Goal: Information Seeking & Learning: Learn about a topic

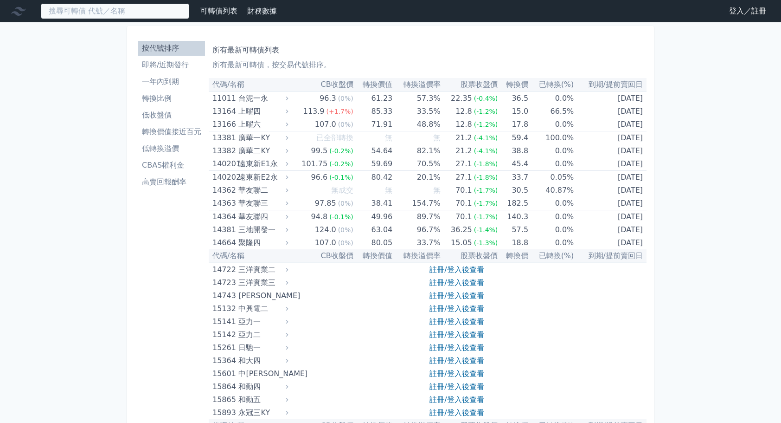
click at [72, 11] on input at bounding box center [115, 11] width 148 height 16
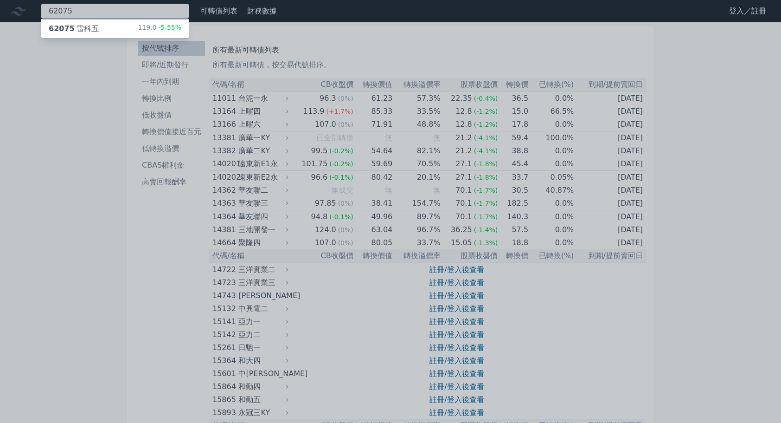
type input "62075"
click at [92, 31] on div "62075 雷科五" at bounding box center [74, 28] width 50 height 11
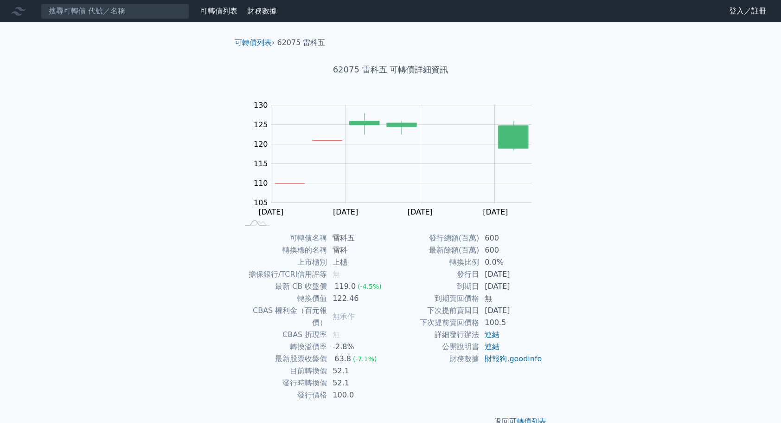
click at [352, 365] on td "52.1" at bounding box center [359, 371] width 64 height 12
drag, startPoint x: 348, startPoint y: 357, endPoint x: 323, endPoint y: 357, distance: 24.6
click at [323, 365] on tr "目前轉換價 52.1" at bounding box center [314, 371] width 152 height 12
click at [323, 365] on td "目前轉換價" at bounding box center [282, 371] width 89 height 12
drag, startPoint x: 323, startPoint y: 357, endPoint x: 338, endPoint y: 366, distance: 16.9
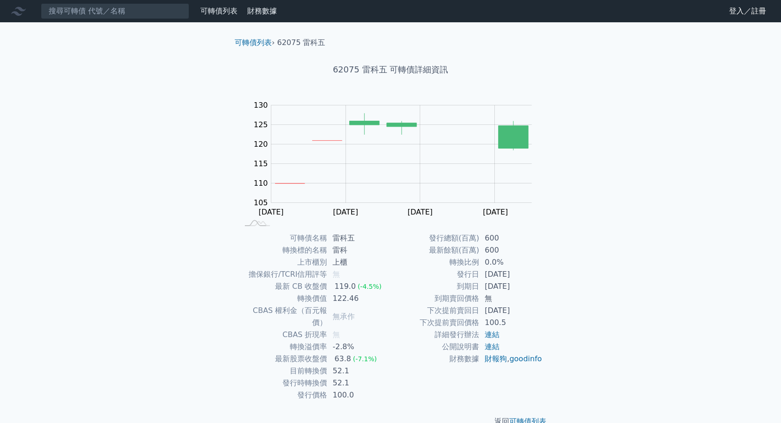
click at [338, 377] on td "52.1" at bounding box center [359, 383] width 64 height 12
drag, startPoint x: 487, startPoint y: 262, endPoint x: 519, endPoint y: 265, distance: 32.2
click at [519, 265] on td "0.0%" at bounding box center [511, 262] width 64 height 12
click at [511, 317] on td "100.5" at bounding box center [511, 322] width 64 height 12
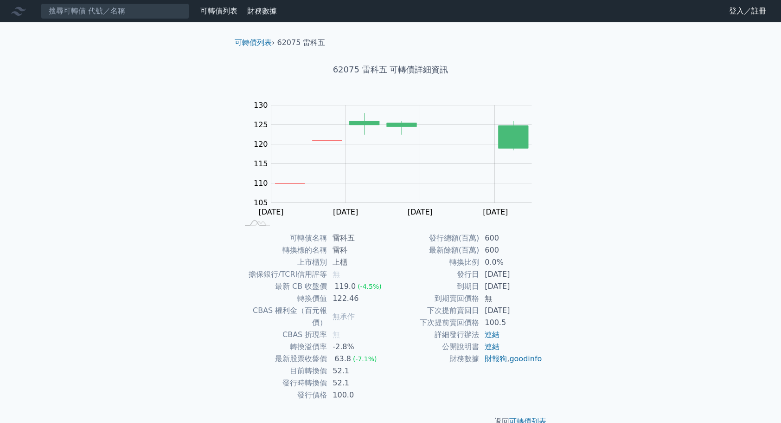
click at [511, 306] on td "[DATE]" at bounding box center [511, 310] width 64 height 12
click at [511, 293] on td "無" at bounding box center [511, 298] width 64 height 12
click at [511, 274] on td "[DATE]" at bounding box center [511, 274] width 64 height 12
drag, startPoint x: 484, startPoint y: 275, endPoint x: 530, endPoint y: 281, distance: 46.8
click at [530, 281] on tbody "發行總額(百萬) 600 最新餘額(百萬) 600 轉換比例 0.0% 發行日 [DATE] 到期日 [DATE] 到期賣回價格 無 下次提前賣回日 [DAT…" at bounding box center [467, 298] width 152 height 133
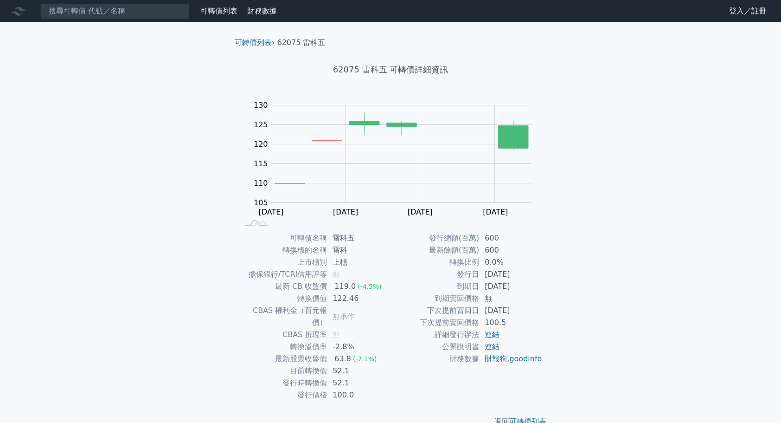
click at [530, 281] on td "[DATE]" at bounding box center [511, 286] width 64 height 12
click at [523, 281] on td "[DATE]" at bounding box center [511, 286] width 64 height 12
click at [322, 302] on td "轉換價值" at bounding box center [282, 298] width 89 height 12
drag, startPoint x: 335, startPoint y: 293, endPoint x: 354, endPoint y: 292, distance: 19.5
click at [354, 292] on td "122.46" at bounding box center [359, 298] width 64 height 12
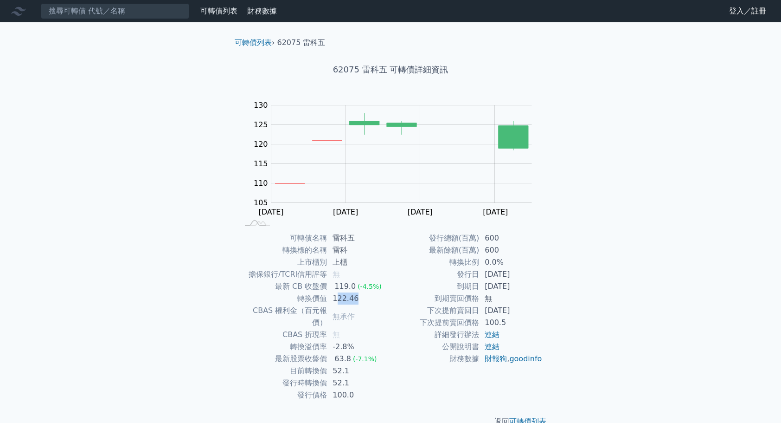
drag, startPoint x: 354, startPoint y: 292, endPoint x: 350, endPoint y: 298, distance: 7.6
click at [350, 298] on td "122.46" at bounding box center [359, 298] width 64 height 12
click at [334, 353] on div "63.8" at bounding box center [343, 359] width 20 height 12
drag, startPoint x: 336, startPoint y: 350, endPoint x: 349, endPoint y: 345, distance: 14.0
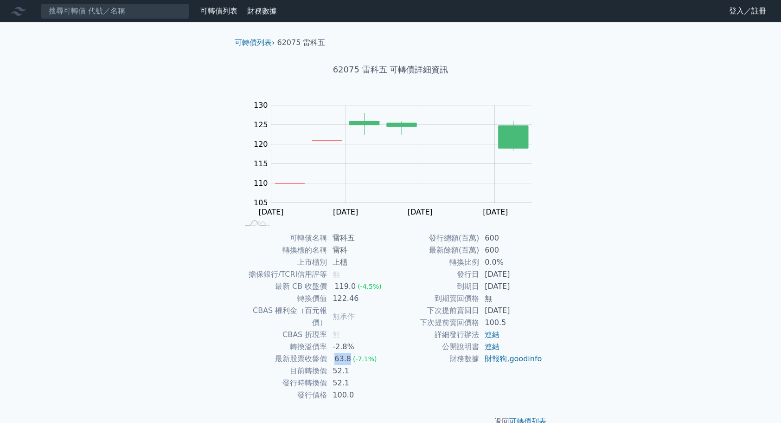
click at [349, 353] on div "63.8" at bounding box center [343, 359] width 20 height 12
click at [340, 365] on td "52.1" at bounding box center [359, 371] width 64 height 12
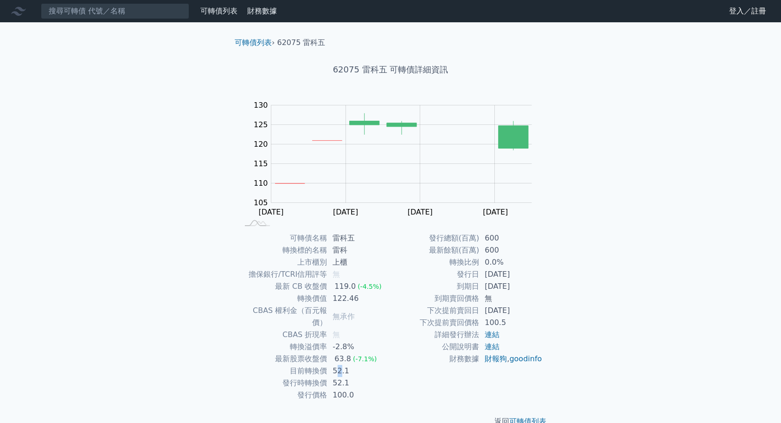
click at [340, 365] on td "52.1" at bounding box center [359, 371] width 64 height 12
click at [340, 377] on td "52.1" at bounding box center [359, 383] width 64 height 12
